Goal: Check status: Check status

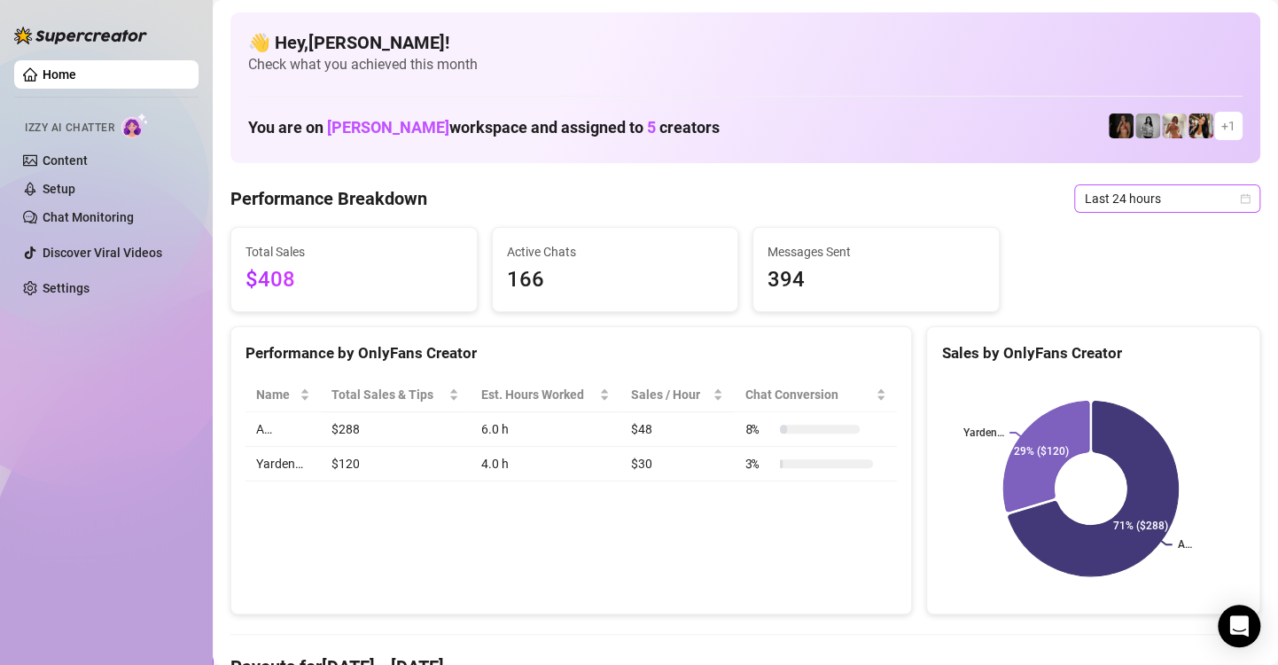
click at [1222, 201] on span "Last 24 hours" at bounding box center [1167, 198] width 165 height 27
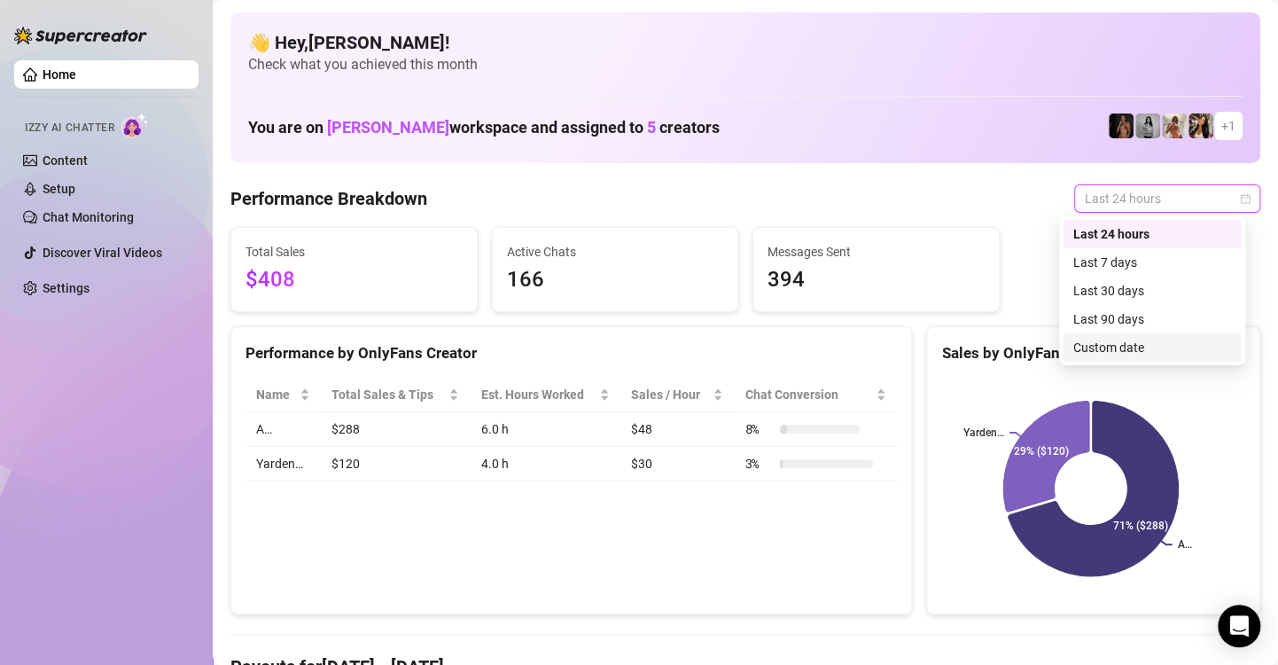
click at [1166, 344] on div "Custom date" at bounding box center [1152, 347] width 158 height 19
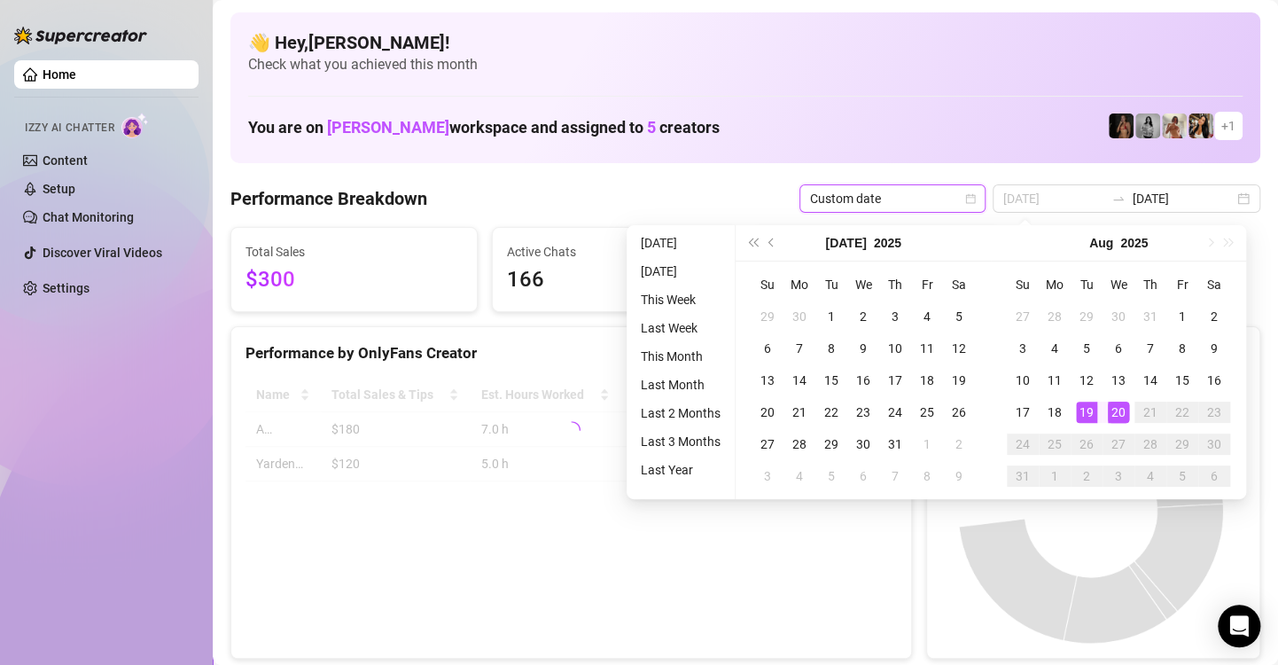
click at [1088, 409] on div "19" at bounding box center [1086, 412] width 21 height 21
type input "[DATE]"
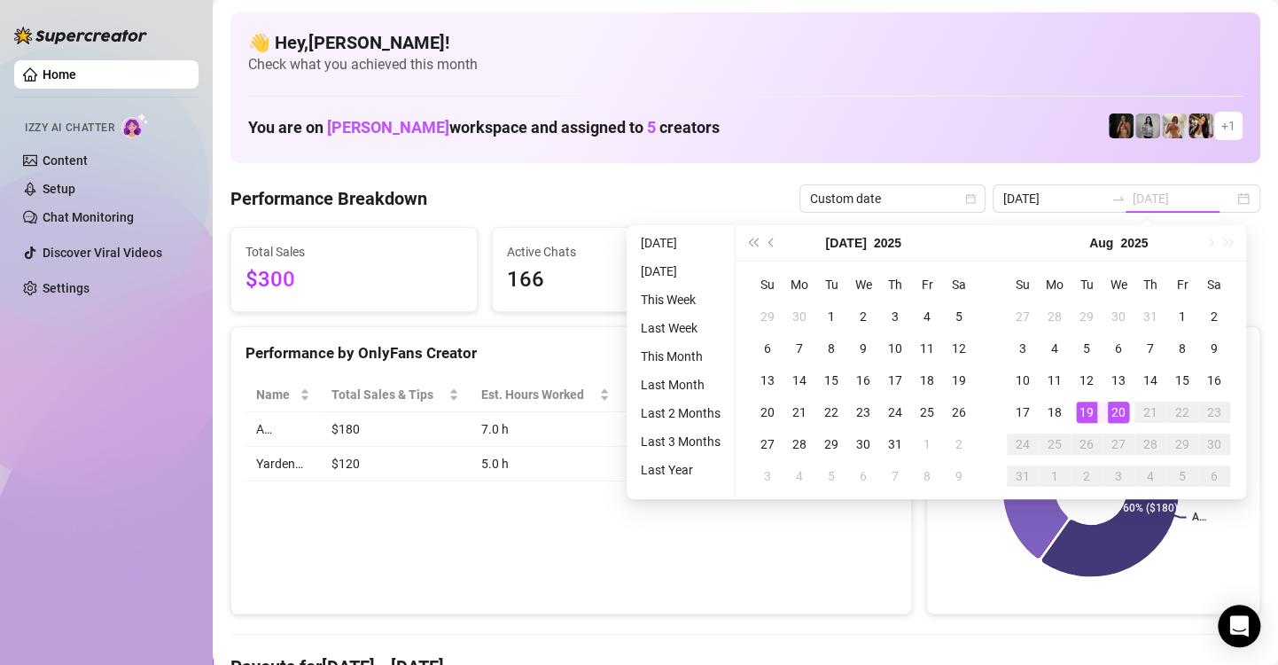
click at [1088, 409] on div "19" at bounding box center [1086, 412] width 21 height 21
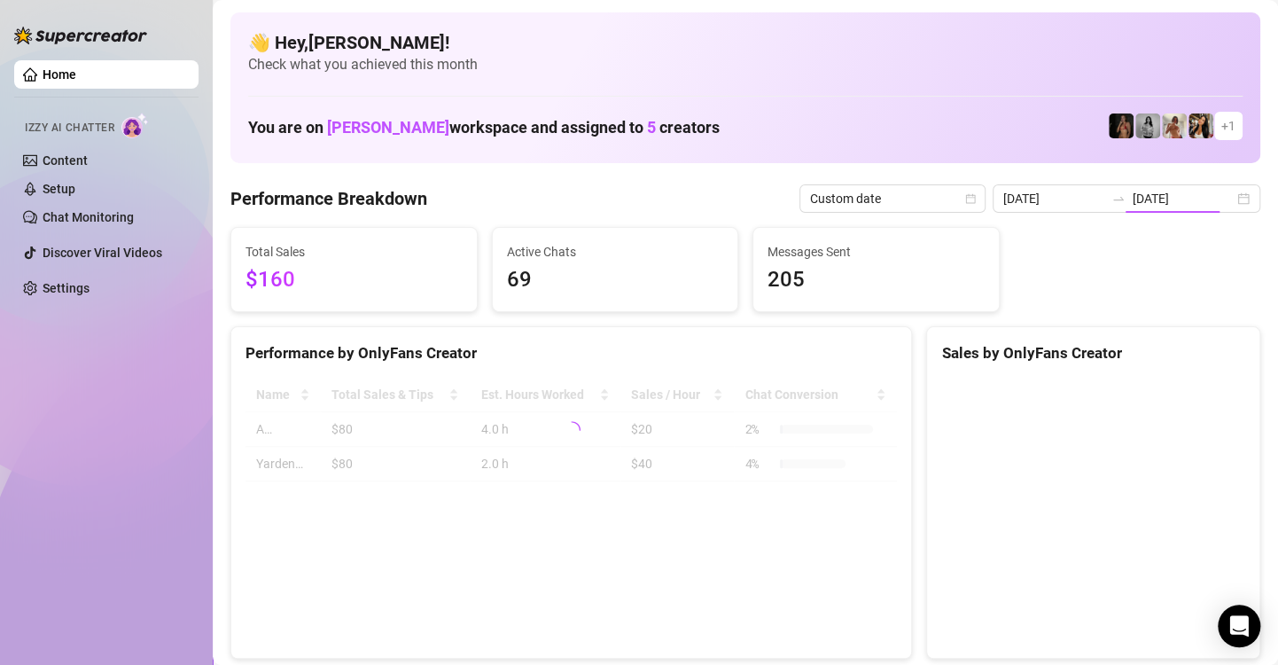
type input "[DATE]"
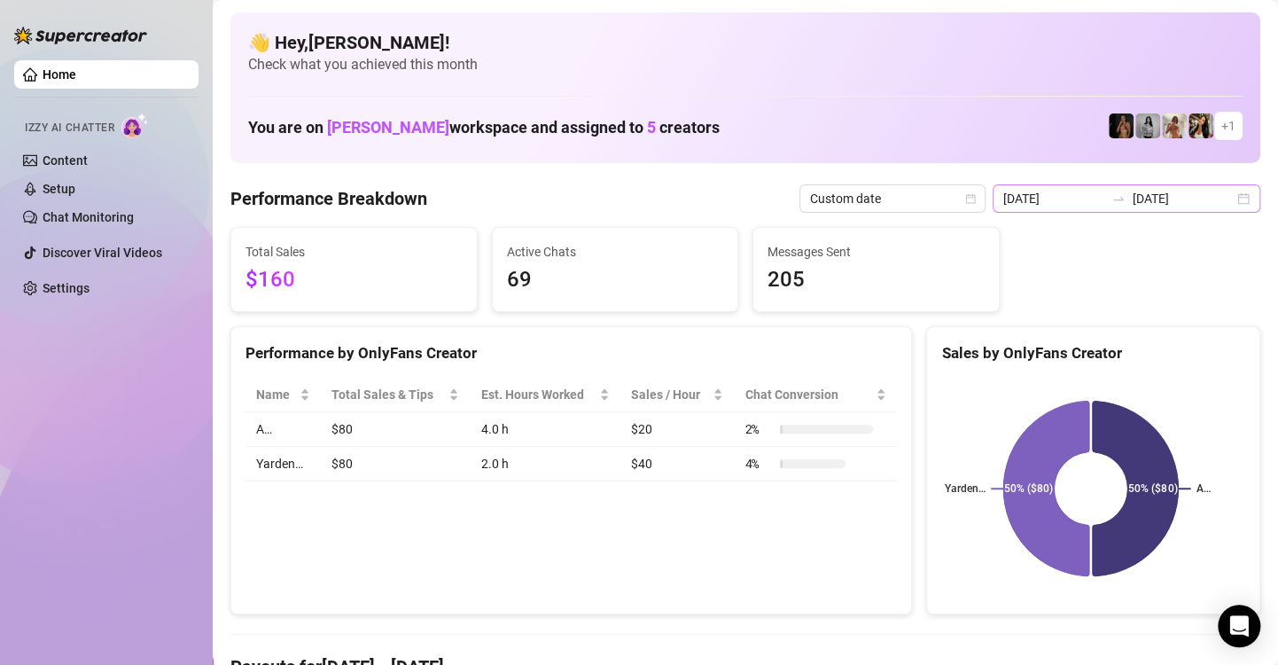
click at [1235, 195] on div "[DATE] [DATE]" at bounding box center [1127, 198] width 268 height 28
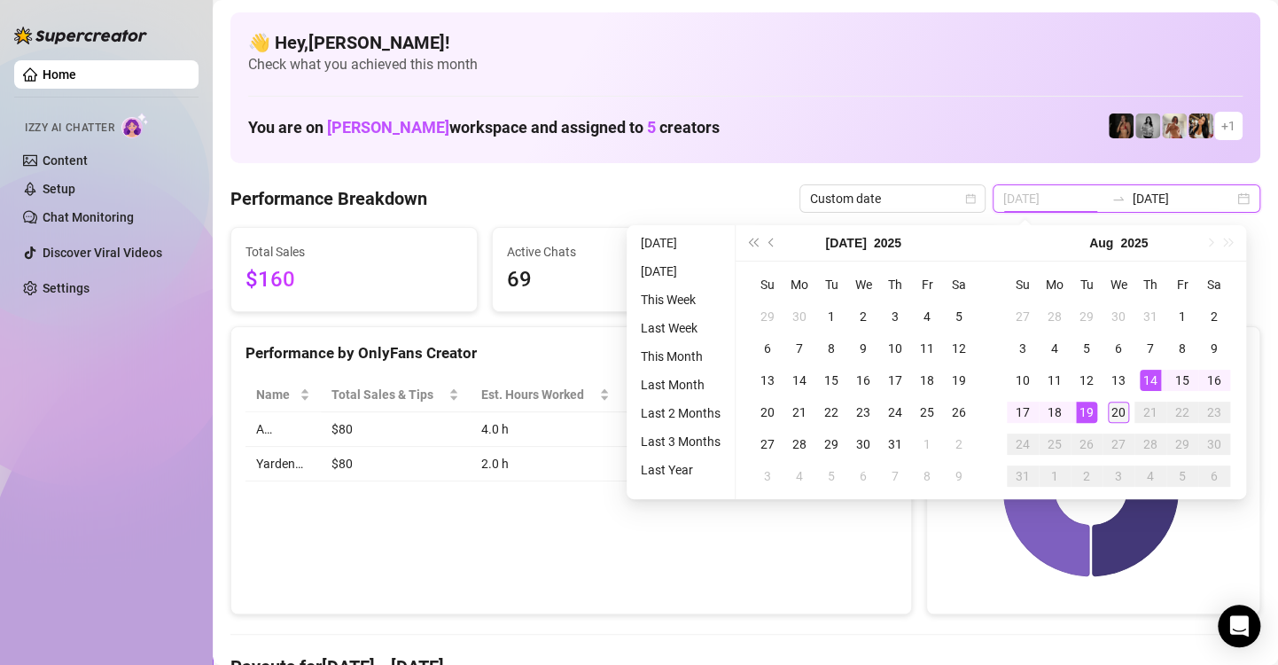
type input "[DATE]"
click at [1123, 415] on div "20" at bounding box center [1118, 412] width 21 height 21
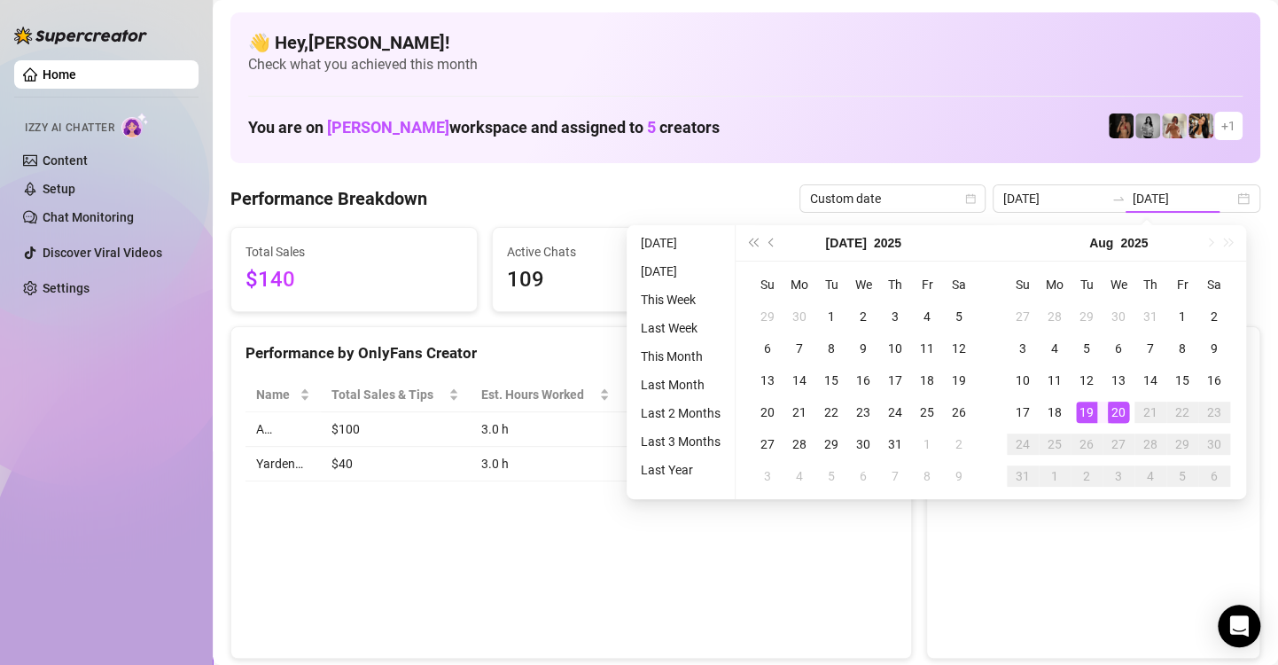
type input "[DATE]"
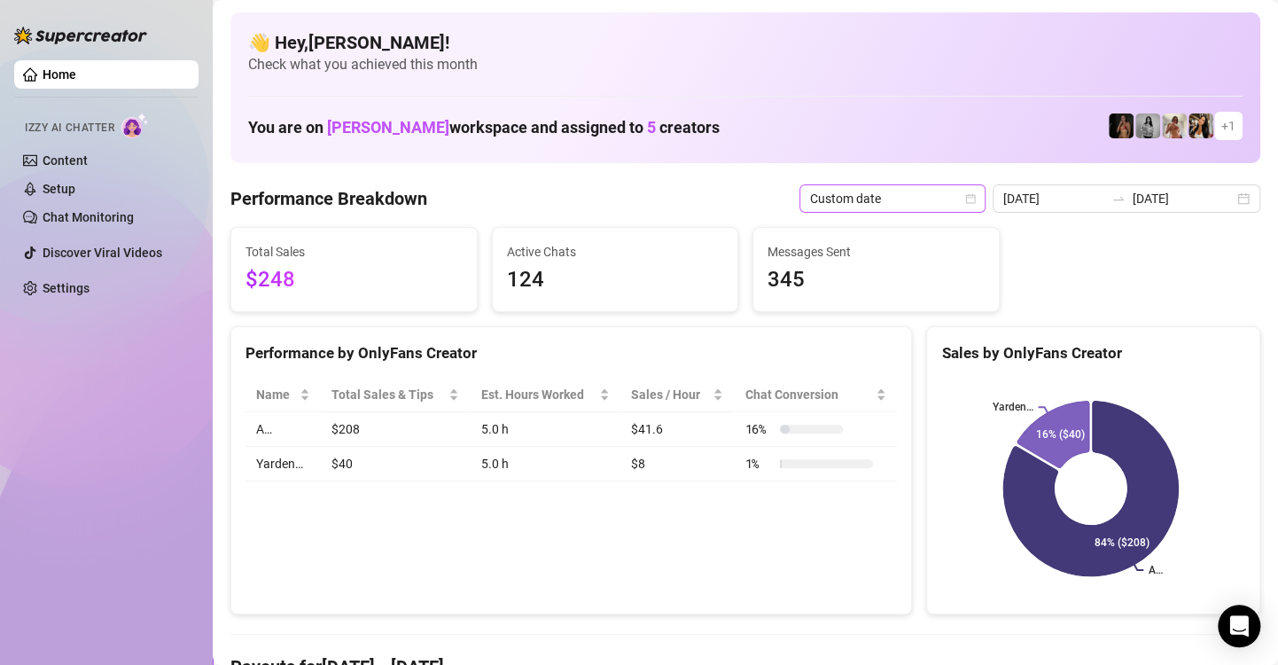
click at [965, 195] on icon "calendar" at bounding box center [970, 198] width 11 height 11
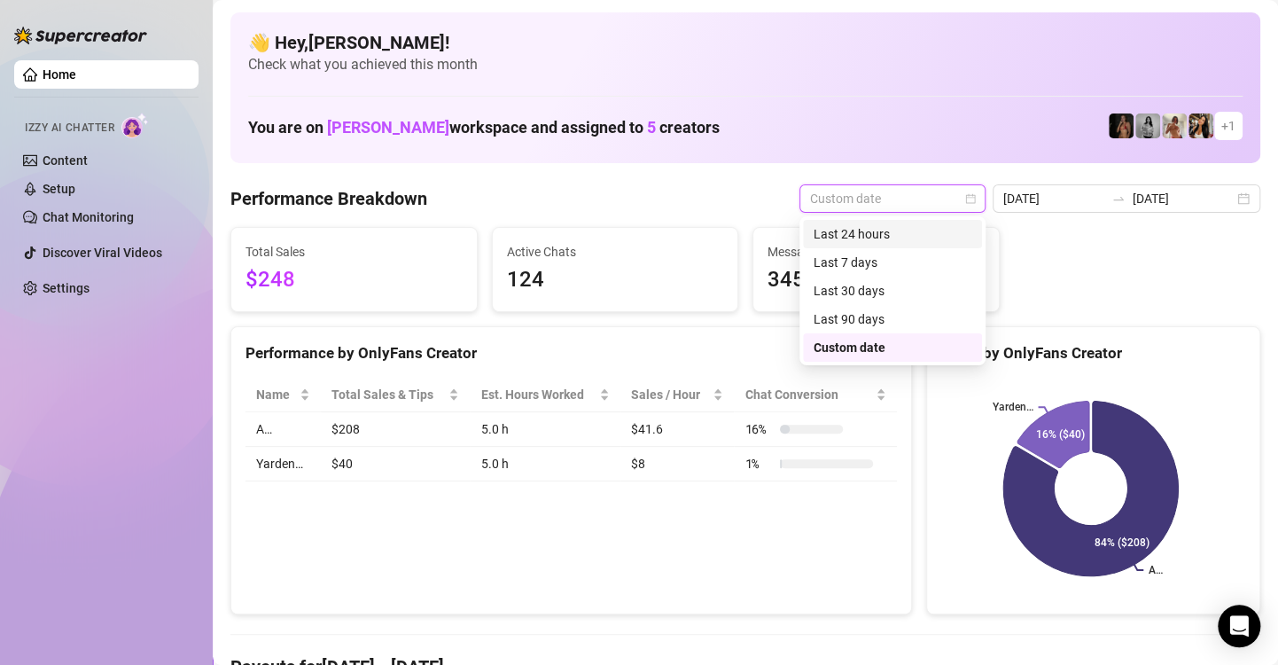
click at [939, 238] on div "Last 24 hours" at bounding box center [893, 233] width 158 height 19
